Goal: Navigation & Orientation: Find specific page/section

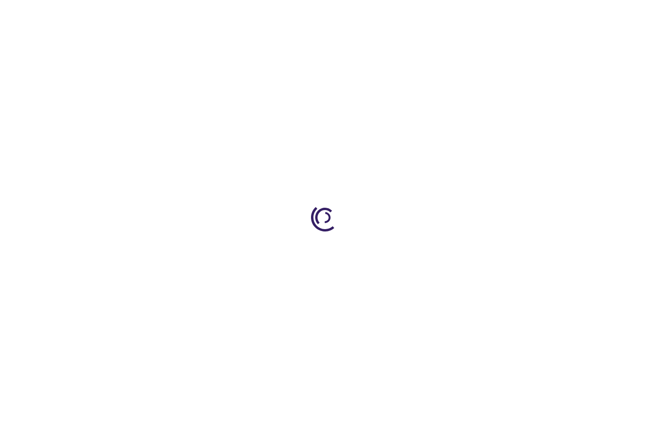
type input "0"
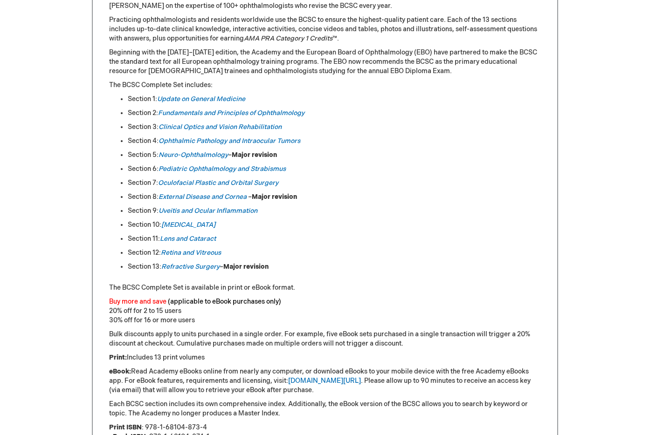
scroll to position [460, 0]
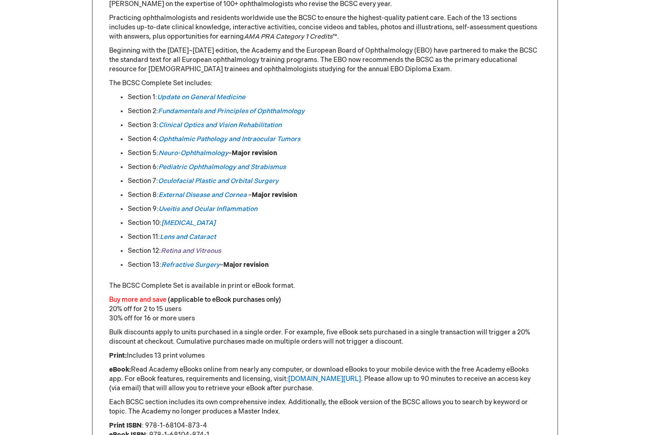
click at [194, 249] on link "Retina and Vitreous" at bounding box center [191, 251] width 60 height 8
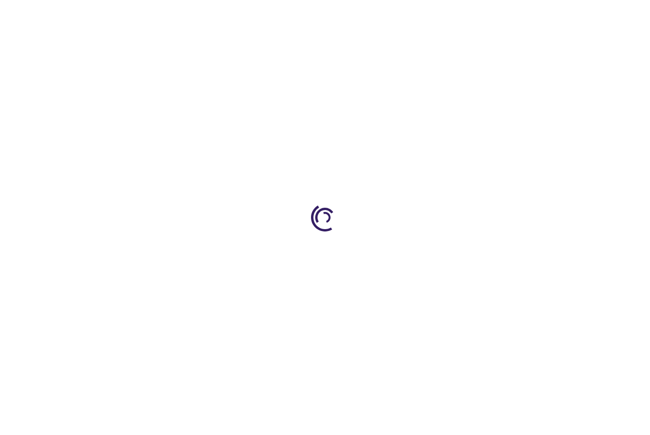
type input "0"
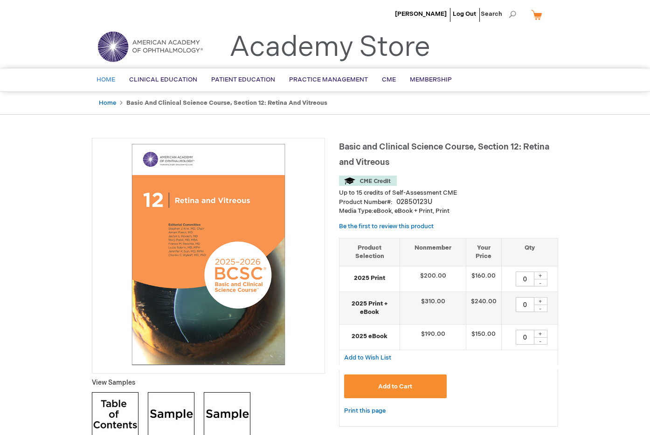
click at [109, 81] on span "Home" at bounding box center [105, 79] width 19 height 7
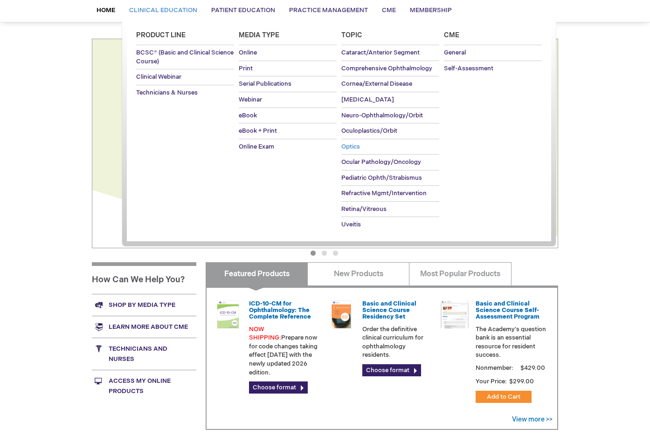
scroll to position [78, 0]
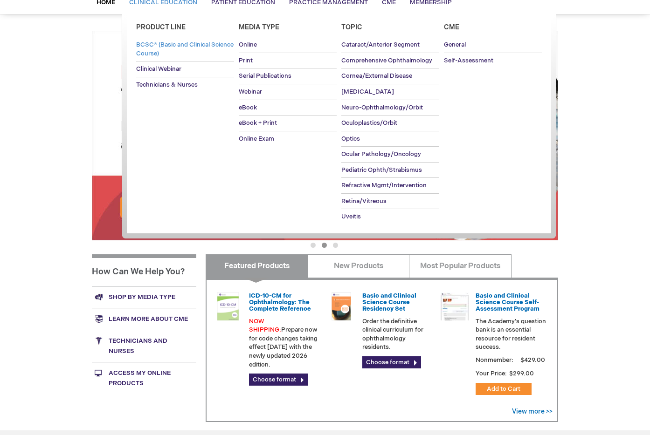
click at [156, 44] on span "BCSC® (Basic and Clinical Science Course)" at bounding box center [184, 49] width 97 height 16
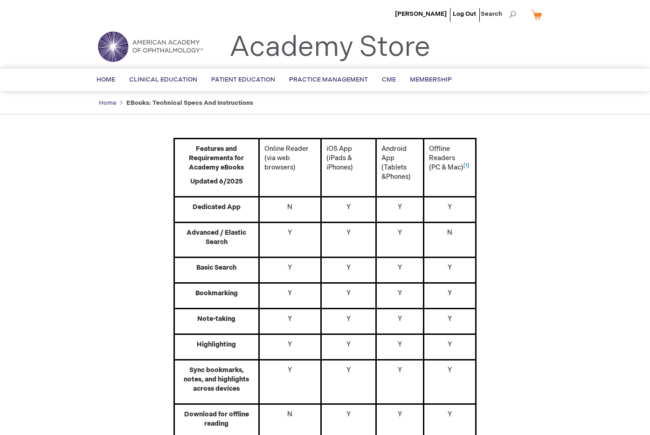
click at [109, 102] on link "Home" at bounding box center [107, 102] width 17 height 7
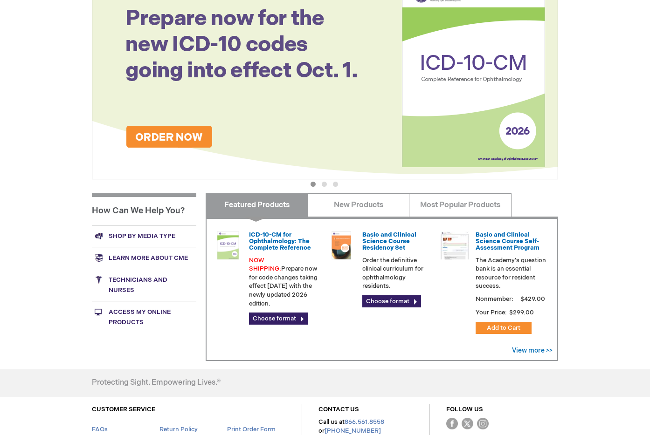
scroll to position [140, 0]
